Goal: Navigation & Orientation: Find specific page/section

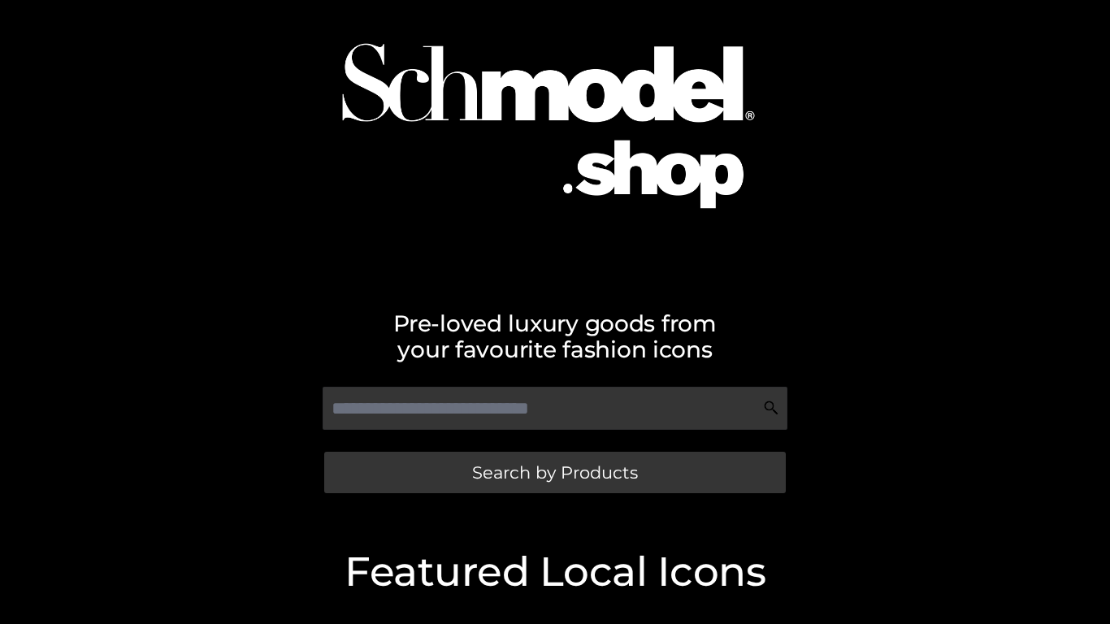
scroll to position [276, 0]
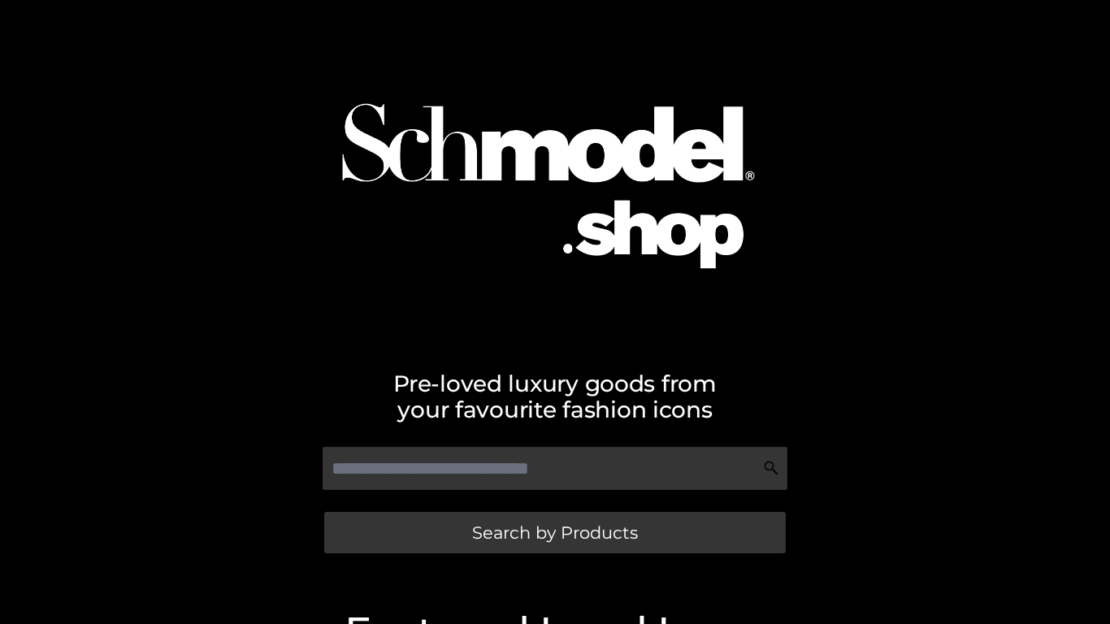
scroll to position [276, 0]
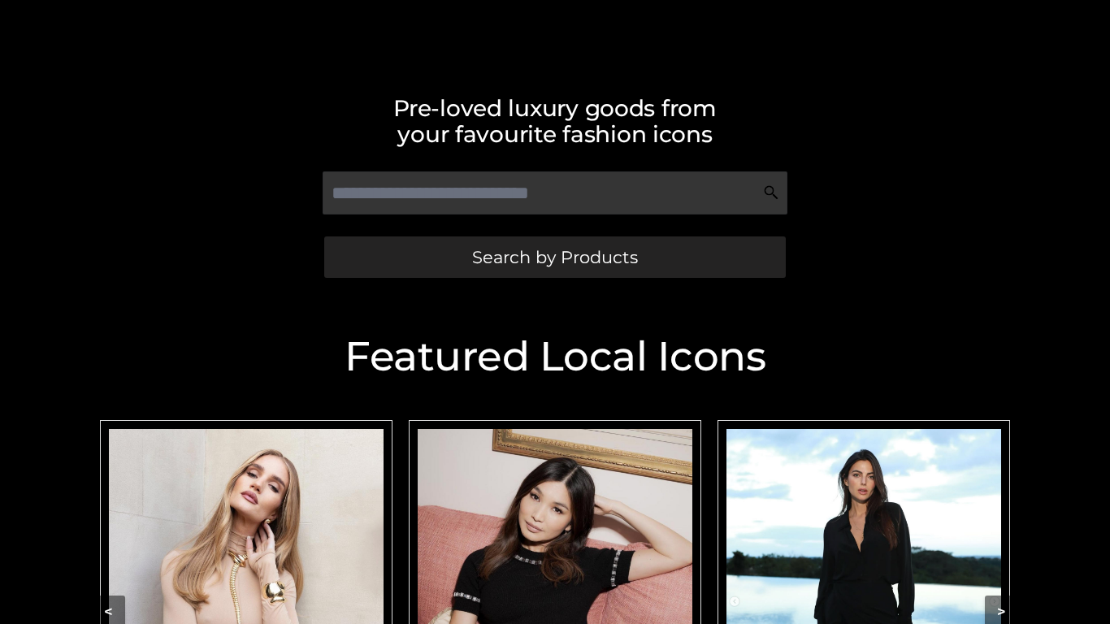
click at [567, 265] on span "Search by Products" at bounding box center [555, 257] width 166 height 17
